Goal: Information Seeking & Learning: Learn about a topic

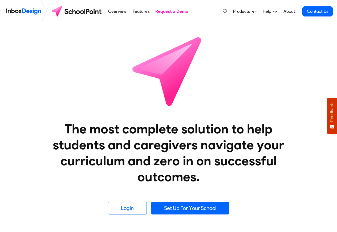
click at [239, 11] on span "Products" at bounding box center [242, 11] width 19 height 6
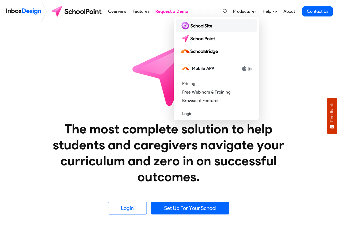
click at [193, 26] on img at bounding box center [197, 26] width 34 height 9
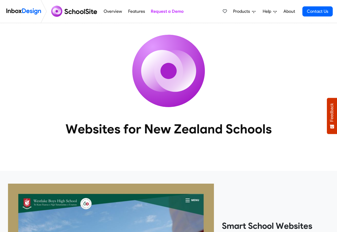
scroll to position [459, 0]
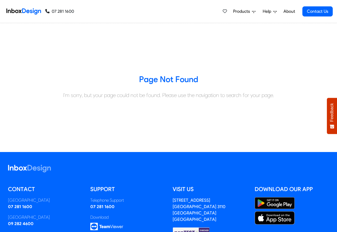
click at [248, 11] on span "Products" at bounding box center [242, 11] width 19 height 6
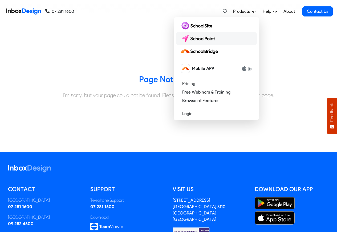
click at [198, 38] on img at bounding box center [199, 38] width 38 height 9
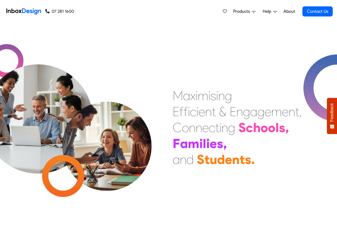
click at [241, 12] on span "Products" at bounding box center [242, 11] width 19 height 6
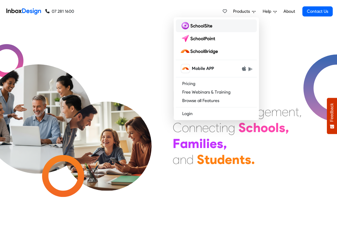
click at [200, 25] on img at bounding box center [197, 26] width 34 height 9
